Goal: Navigation & Orientation: Find specific page/section

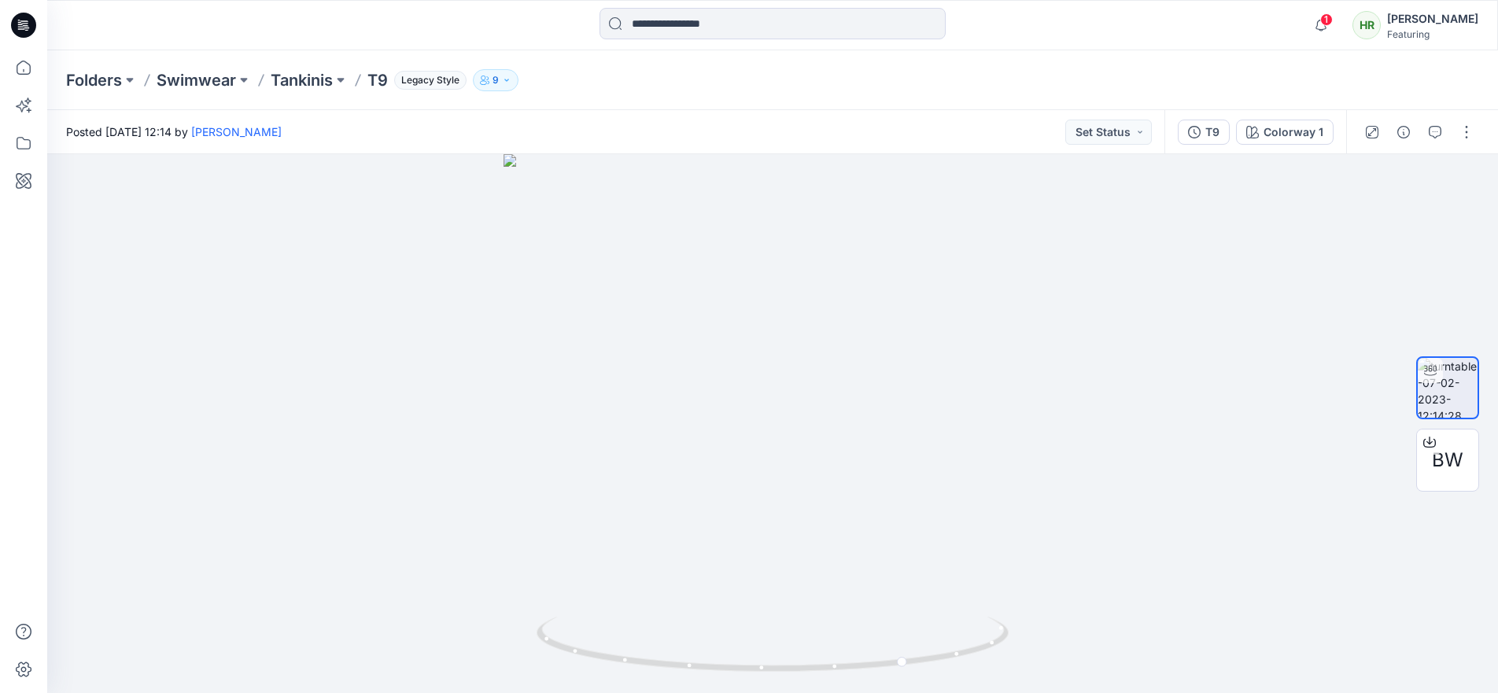
click at [206, 140] on div "Posted [DATE] 12:14 by [PERSON_NAME] Set Status" at bounding box center [605, 131] width 1117 height 43
click at [198, 79] on p "Swimwear" at bounding box center [196, 80] width 79 height 22
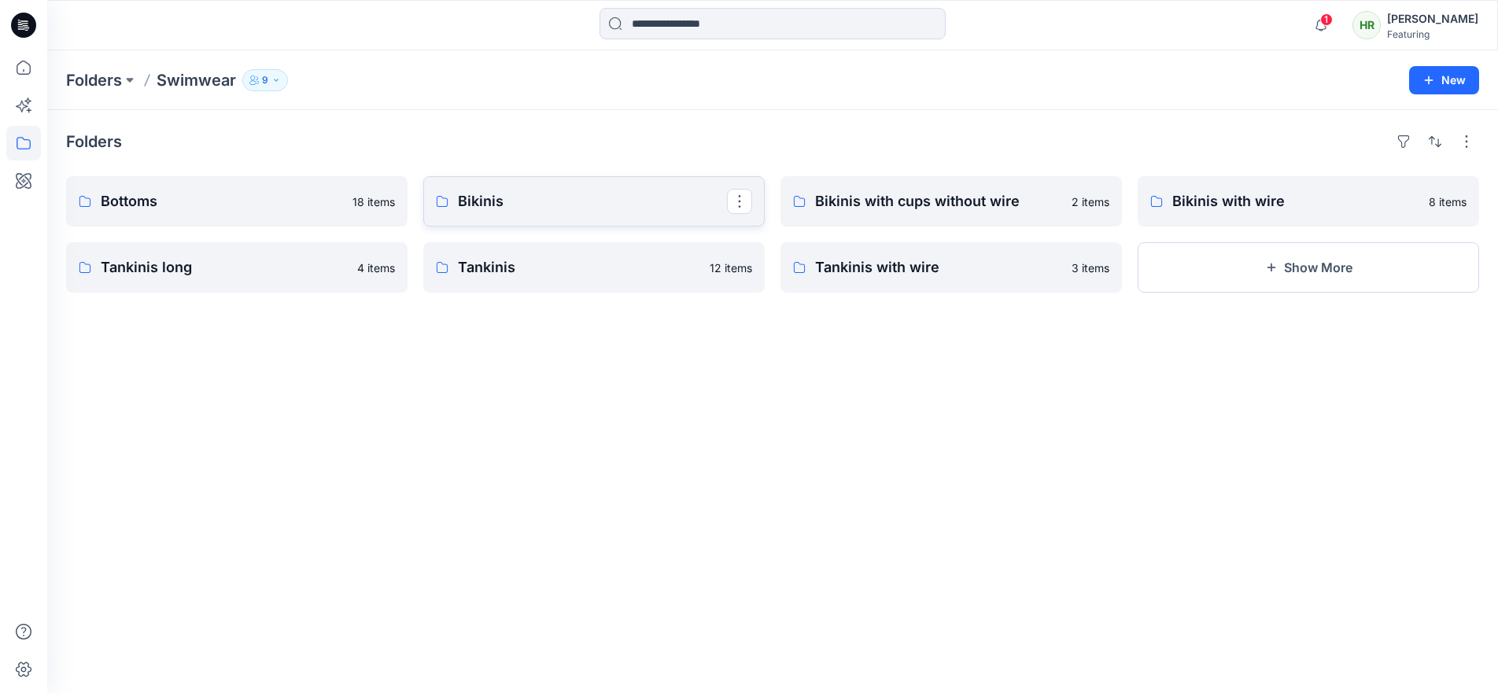
click at [488, 204] on p "Bikinis" at bounding box center [592, 201] width 269 height 22
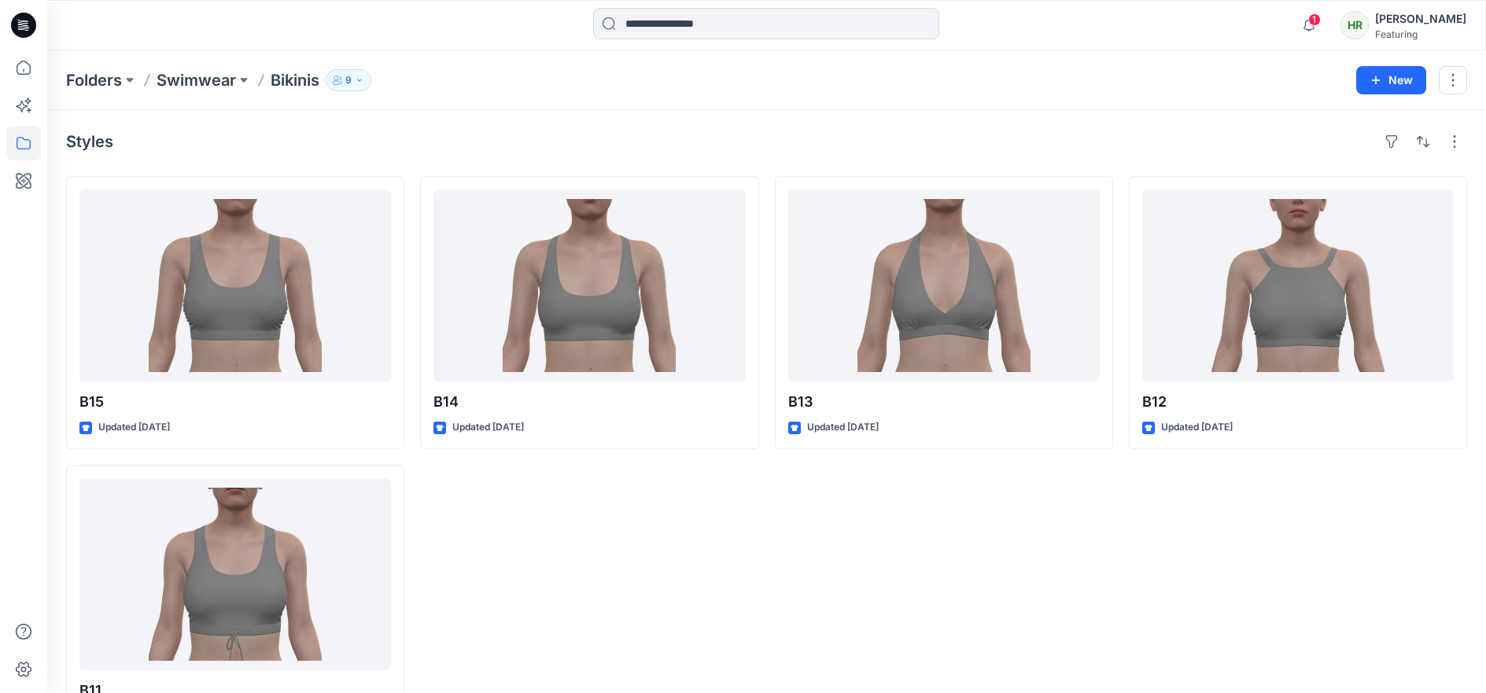
click at [184, 76] on p "Swimwear" at bounding box center [196, 80] width 79 height 22
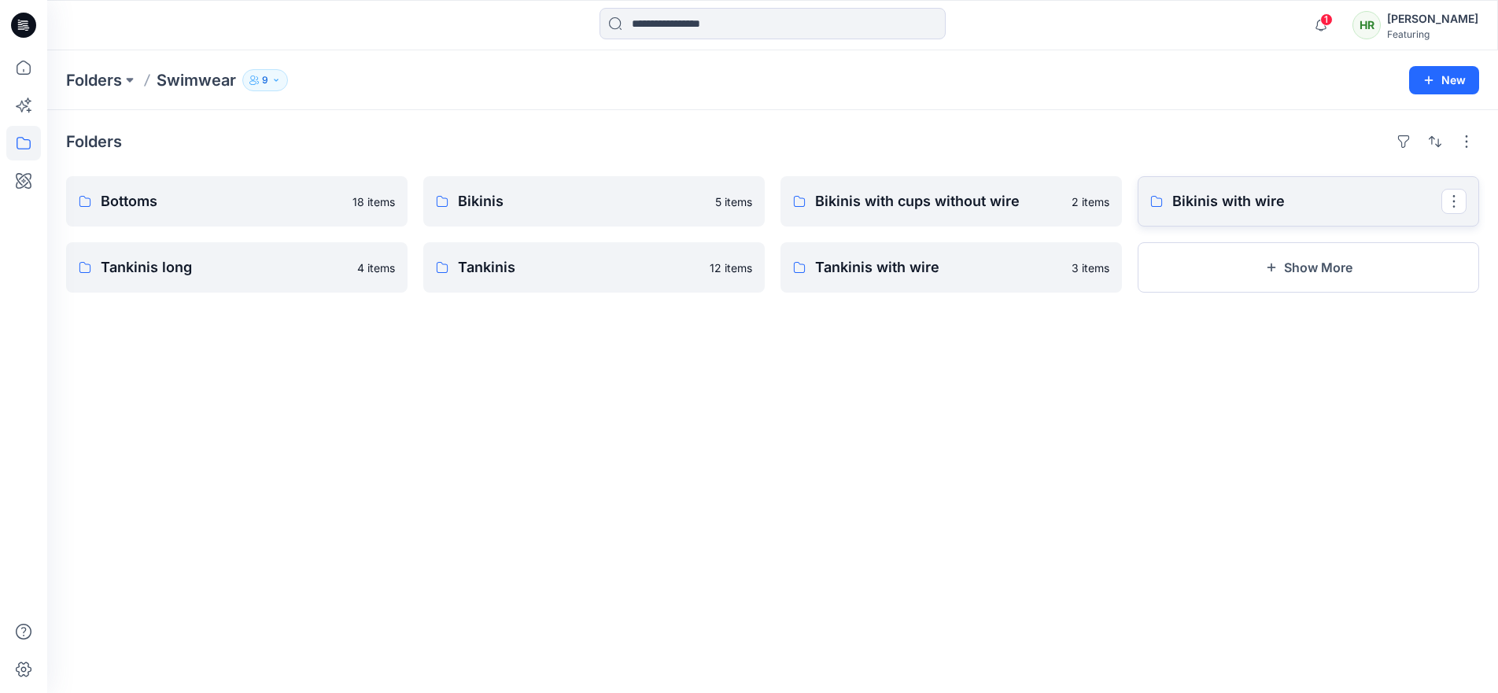
click at [1238, 198] on p "Bikinis with wire" at bounding box center [1306, 201] width 269 height 22
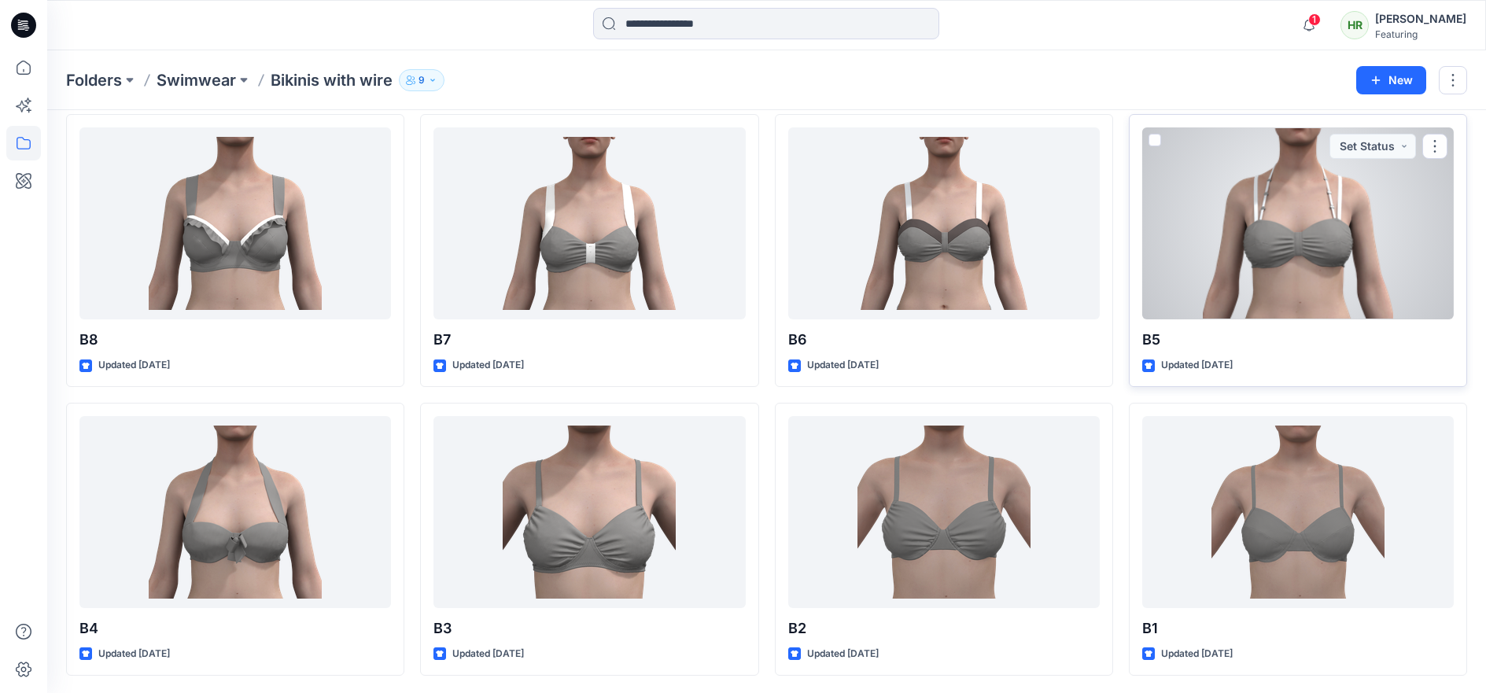
scroll to position [64, 0]
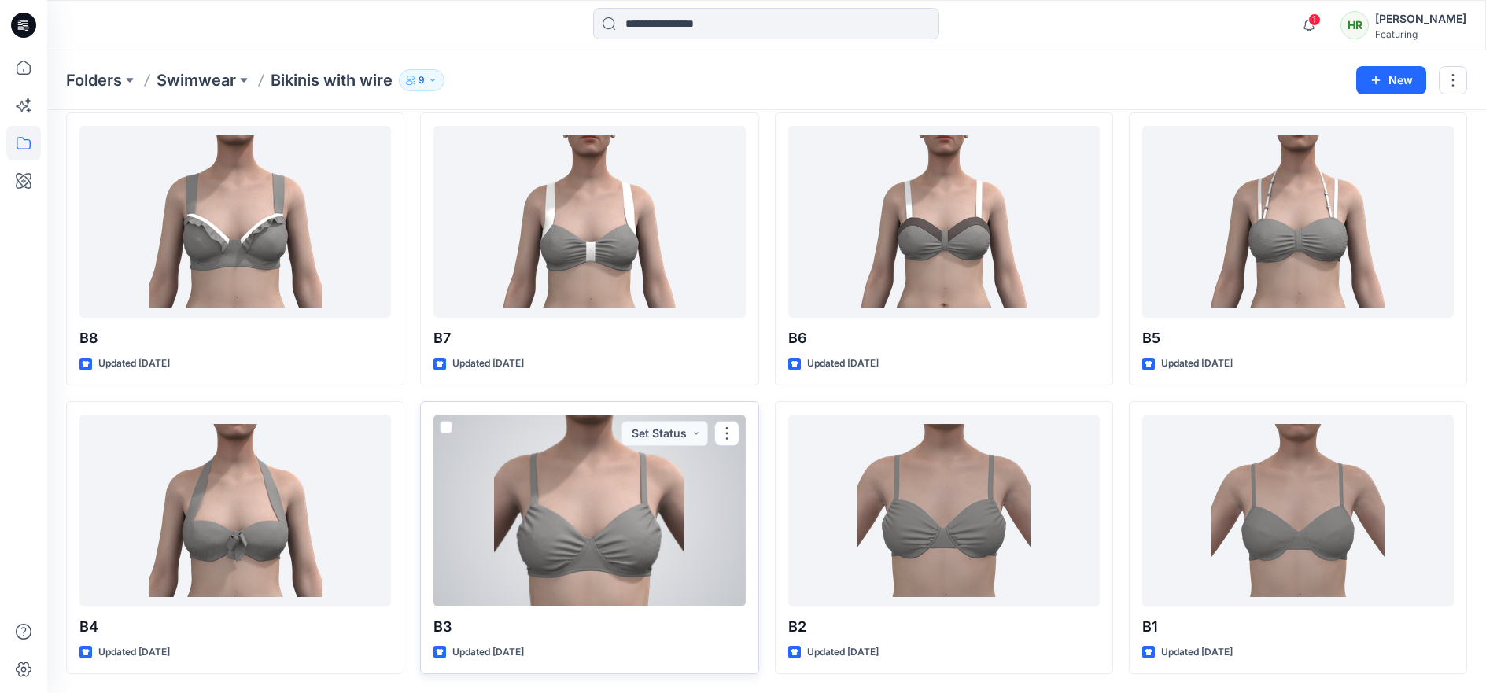
click at [625, 485] on div at bounding box center [589, 511] width 312 height 192
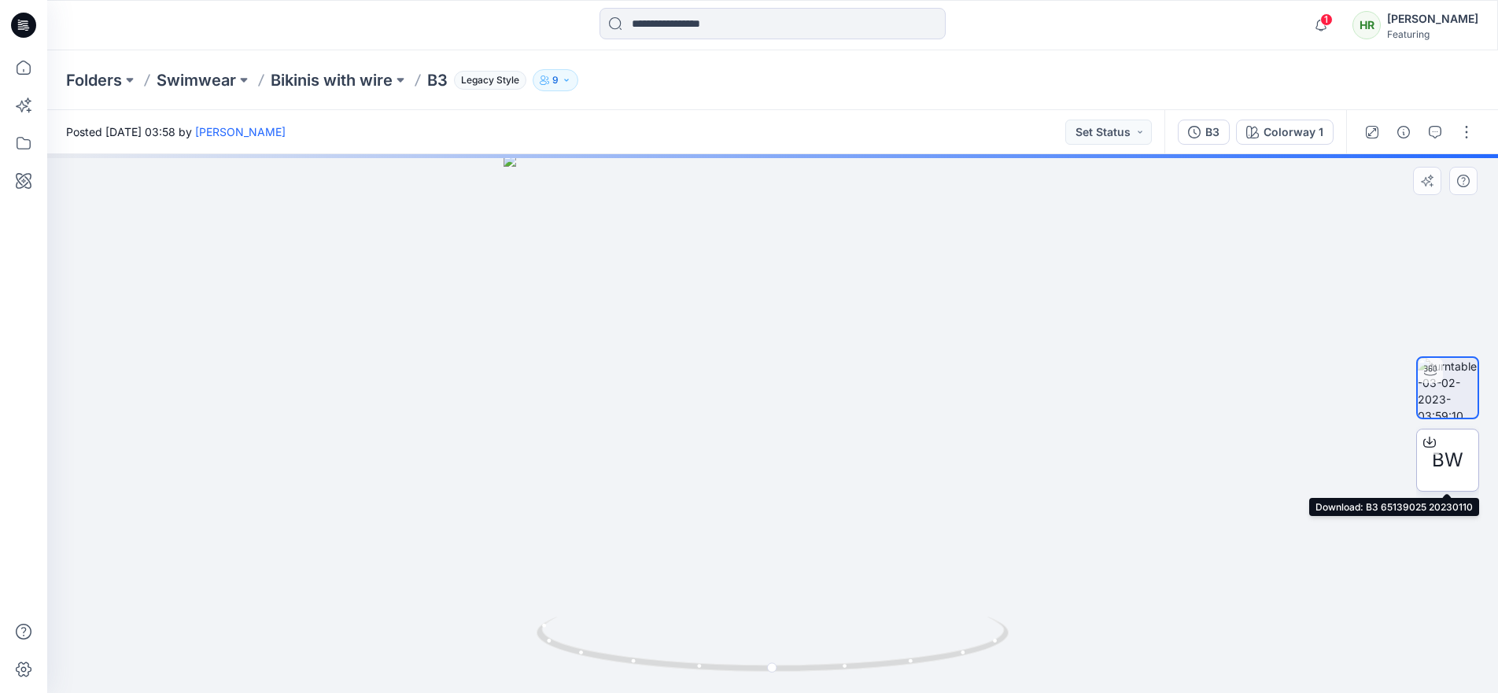
click at [1446, 455] on span "BW" at bounding box center [1447, 460] width 31 height 28
